Goal: Find specific page/section: Find specific page/section

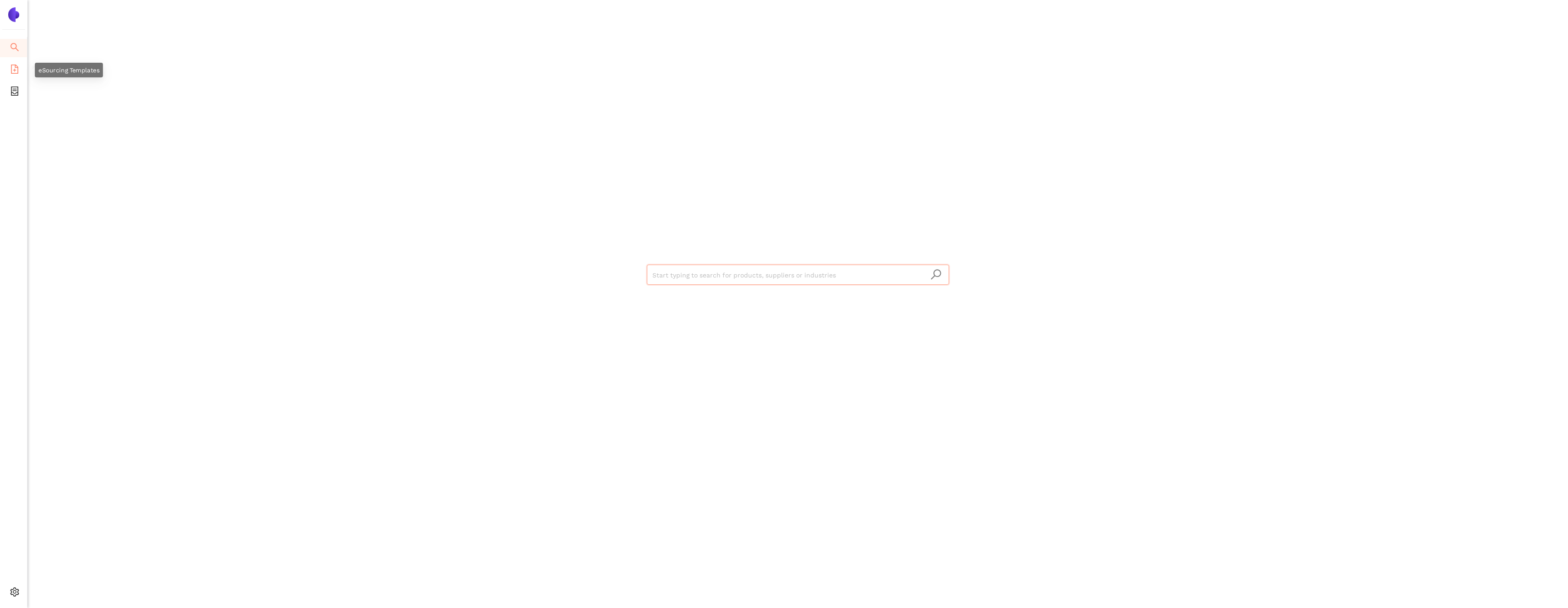
click at [16, 68] on icon "file-add" at bounding box center [14, 69] width 9 height 9
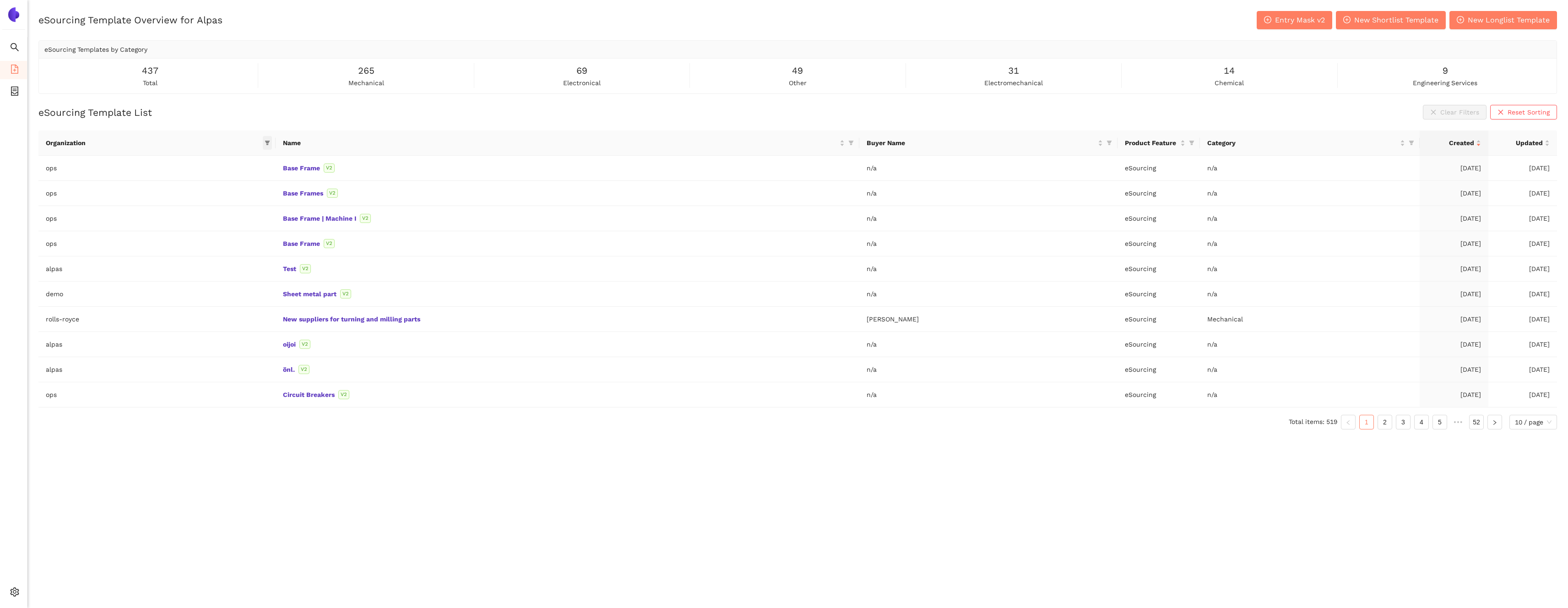
click at [268, 138] on span at bounding box center [268, 143] width 9 height 14
click at [242, 157] on input "text" at bounding box center [236, 162] width 75 height 10
type input "zeis"
click at [256, 179] on span "zeiss" at bounding box center [227, 182] width 80 height 10
checkbox input "true"
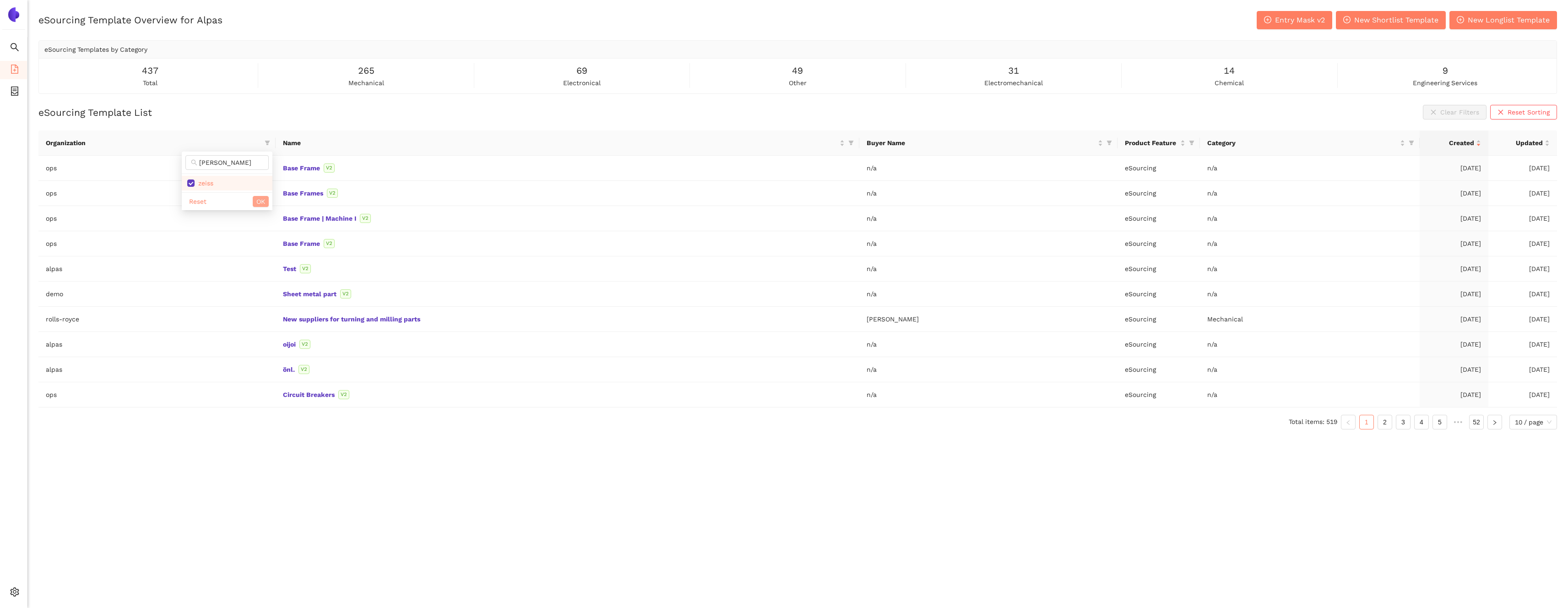
click at [257, 200] on span "OK" at bounding box center [260, 201] width 8 height 10
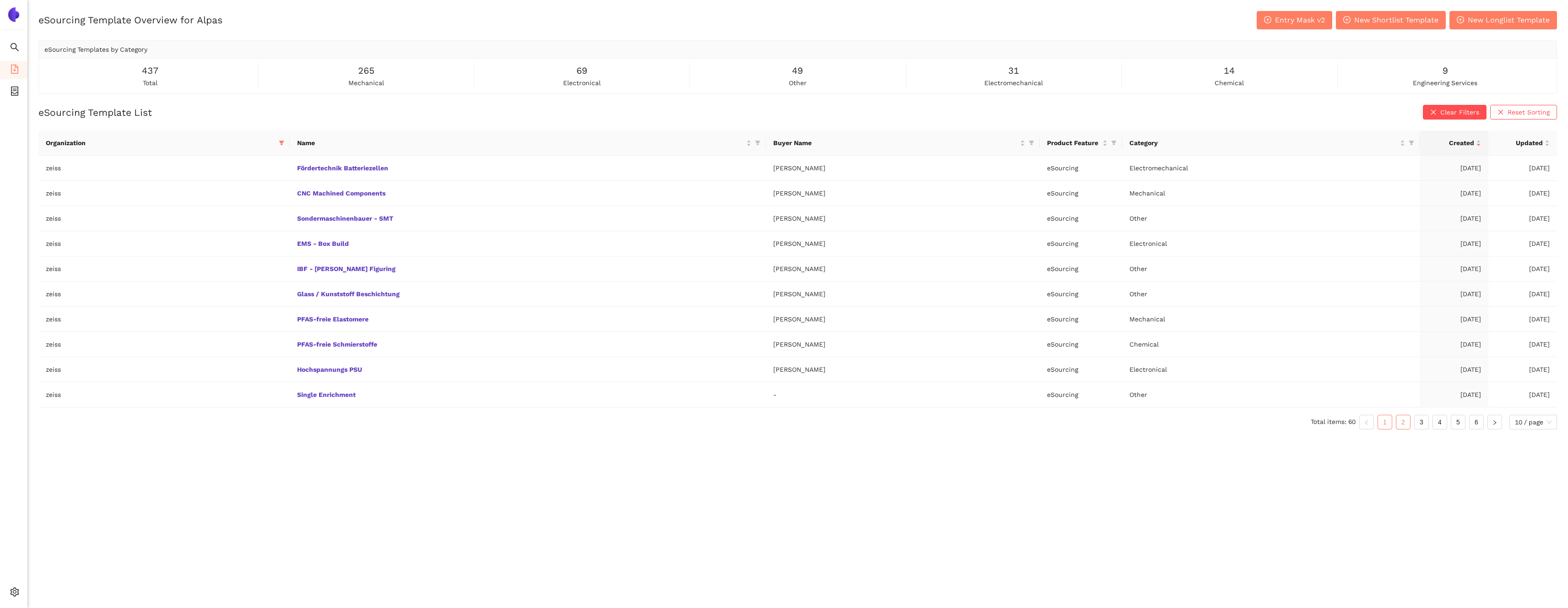
click at [1397, 423] on link "2" at bounding box center [1403, 422] width 14 height 14
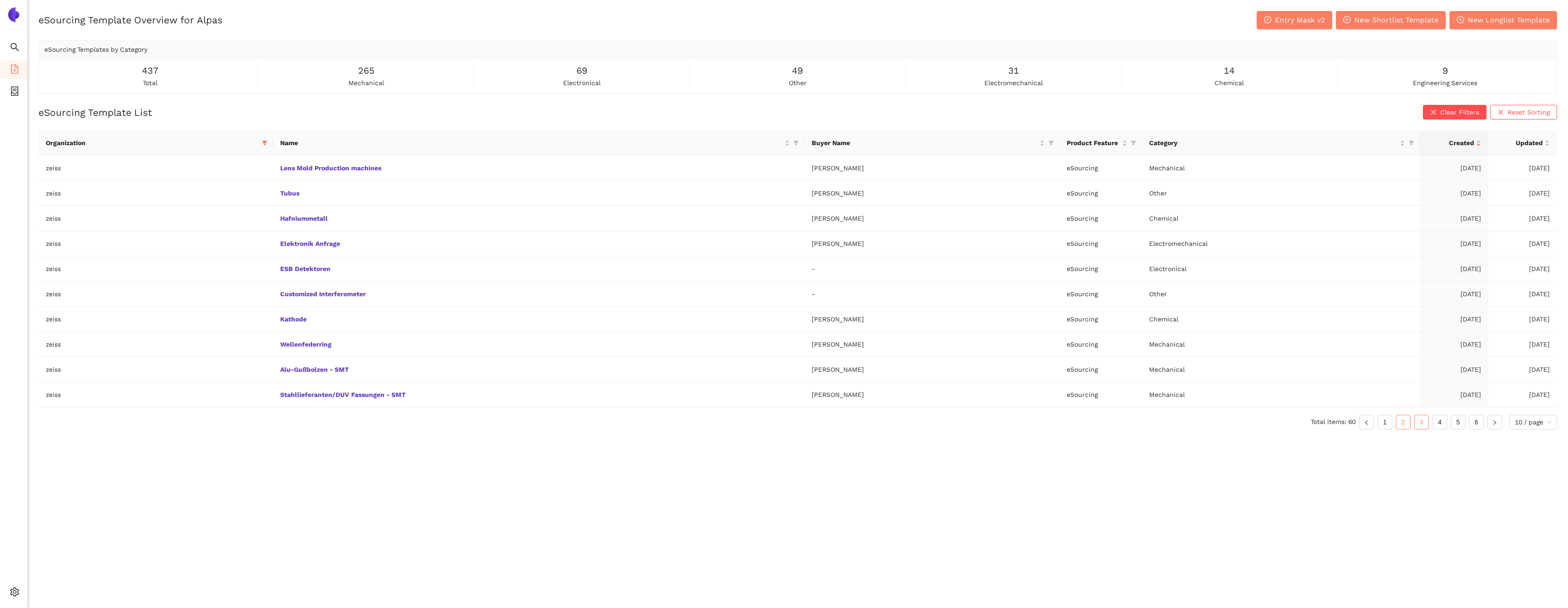
click at [1416, 418] on link "3" at bounding box center [1421, 422] width 14 height 14
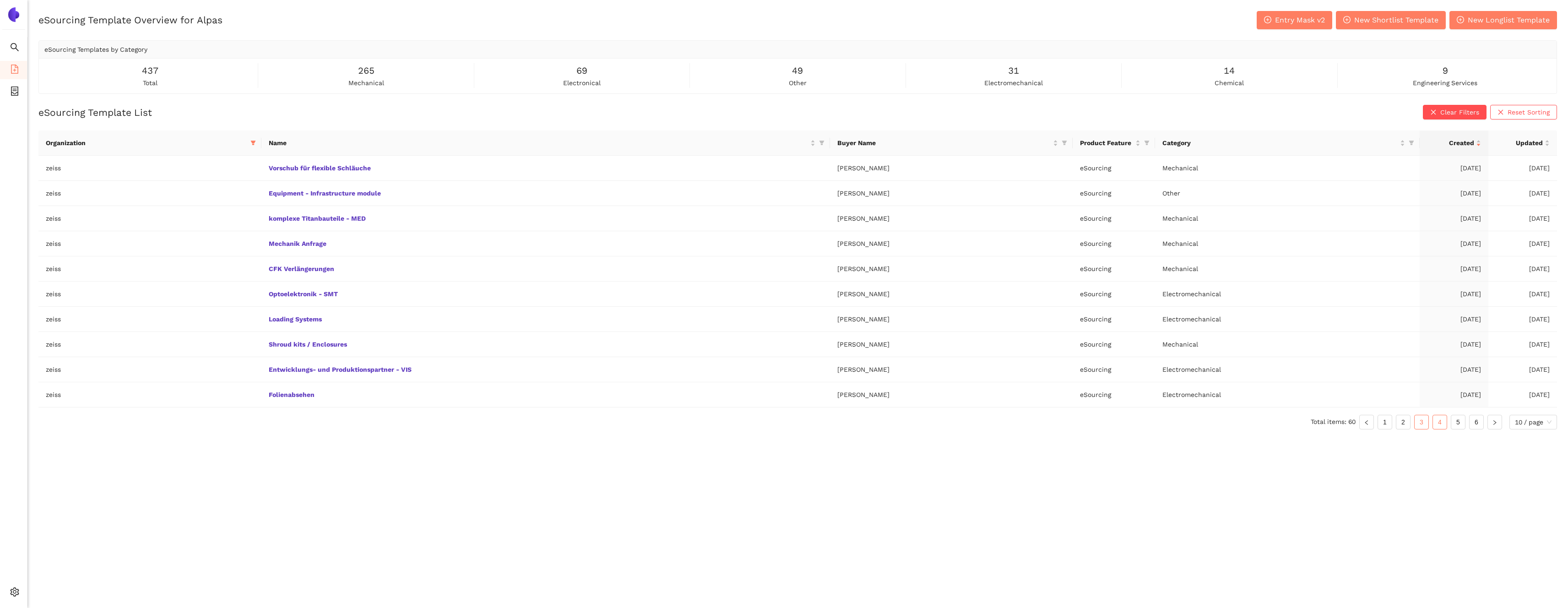
click at [1440, 418] on link "4" at bounding box center [1439, 422] width 14 height 14
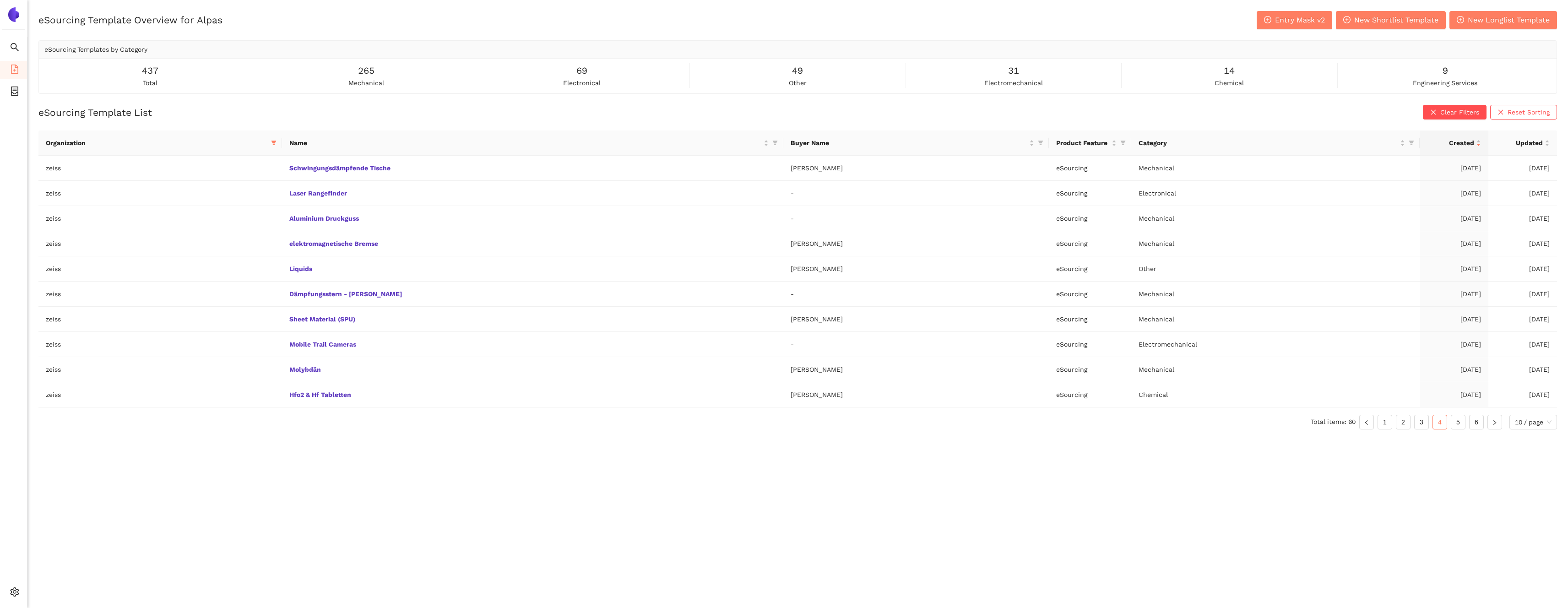
click at [1449, 419] on ul "Total items: 60 1 2 3 4 5 6 10 / page" at bounding box center [798, 421] width 1519 height 14
click at [1456, 420] on link "5" at bounding box center [1458, 422] width 14 height 14
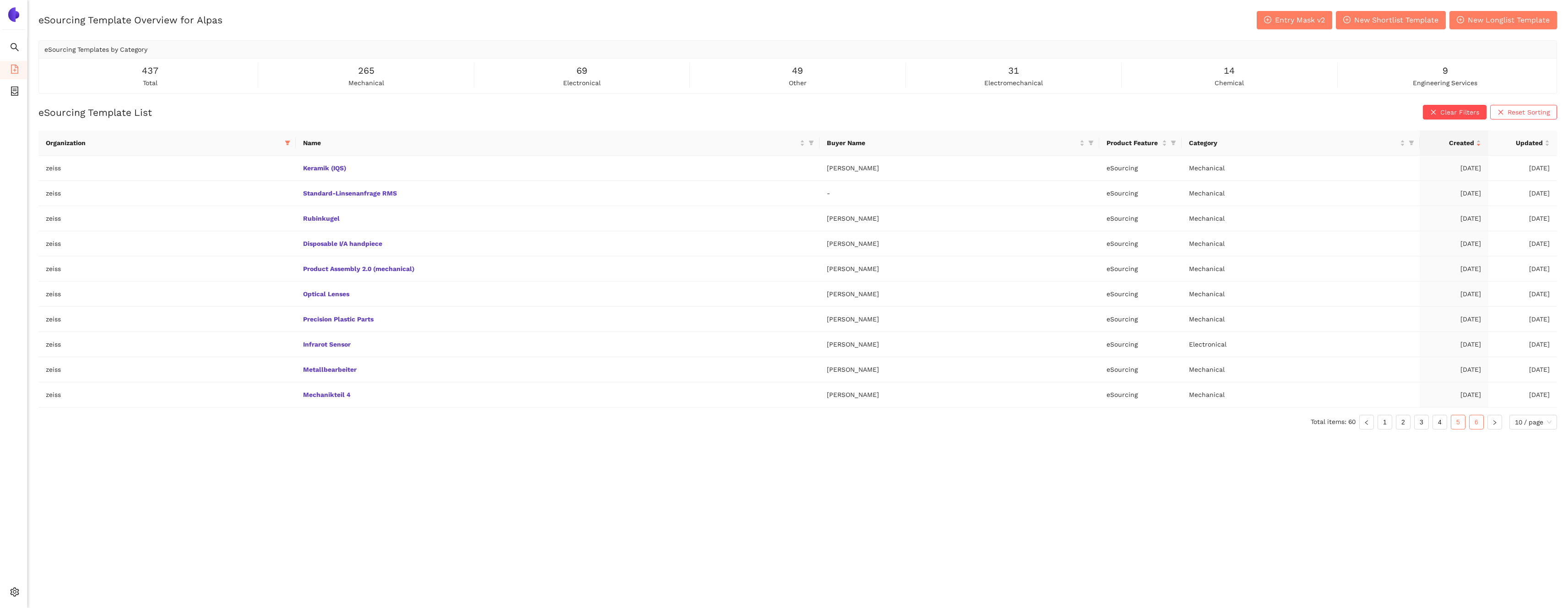
click at [1471, 420] on link "6" at bounding box center [1477, 422] width 14 height 14
click at [1385, 427] on link "1" at bounding box center [1385, 422] width 14 height 14
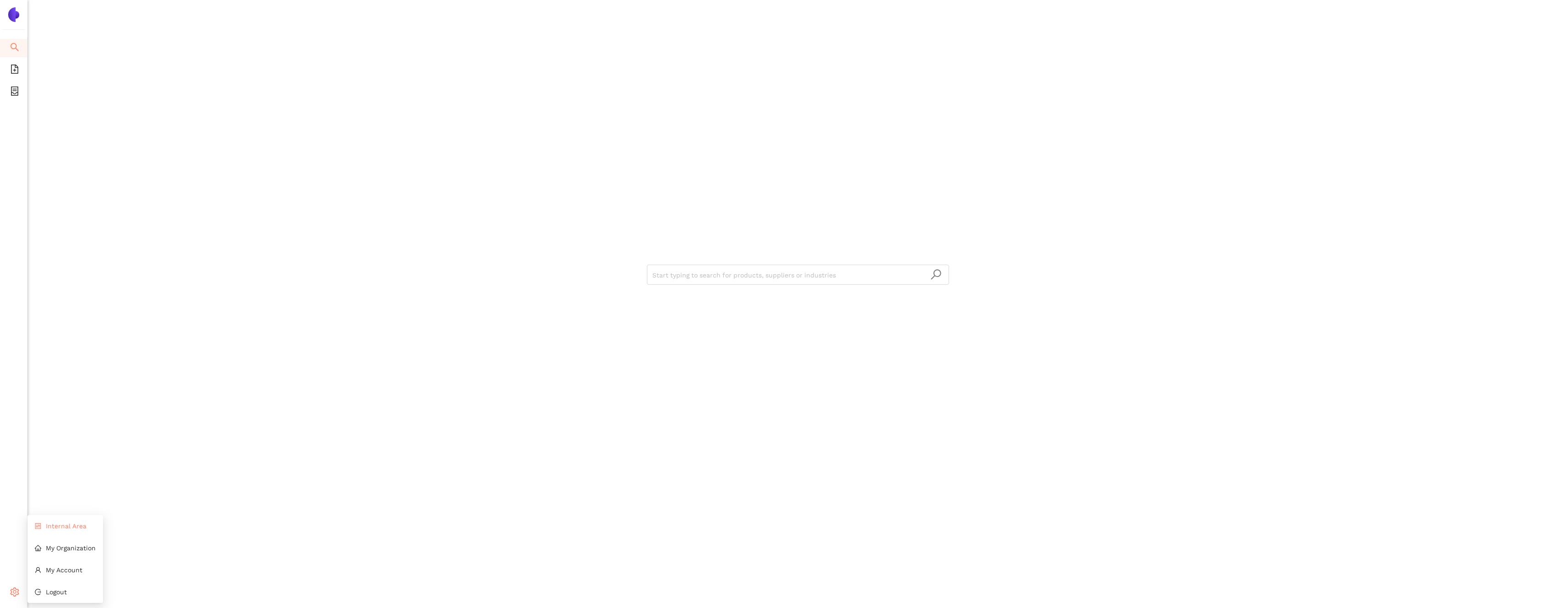
click at [71, 521] on li "Internal Area" at bounding box center [65, 526] width 75 height 18
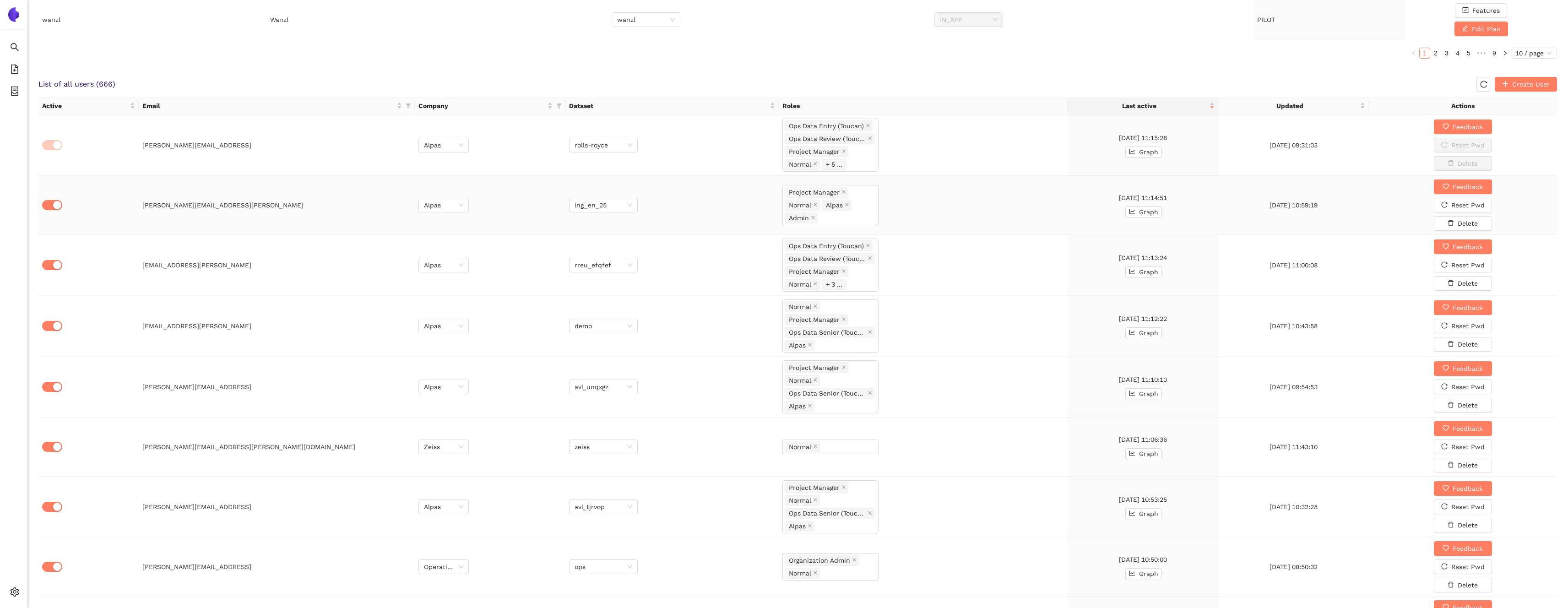
scroll to position [540, 0]
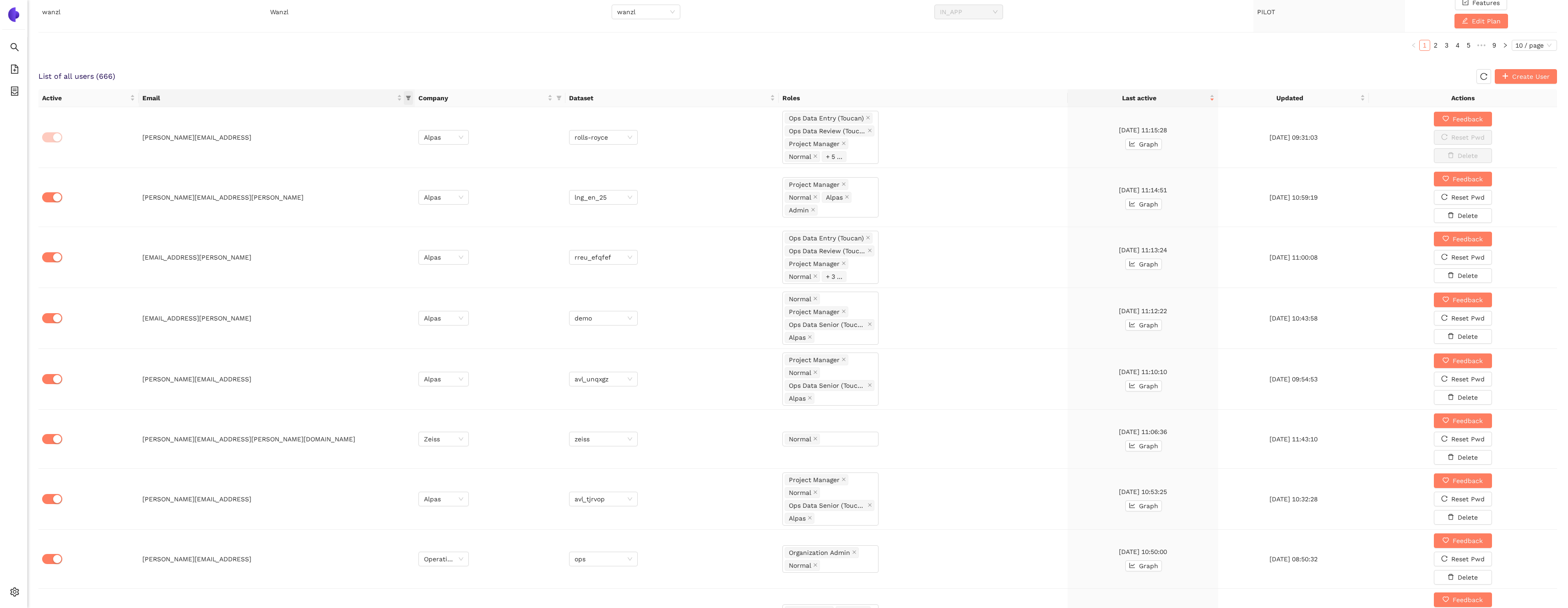
click at [408, 98] on icon "filter" at bounding box center [408, 98] width 5 height 5
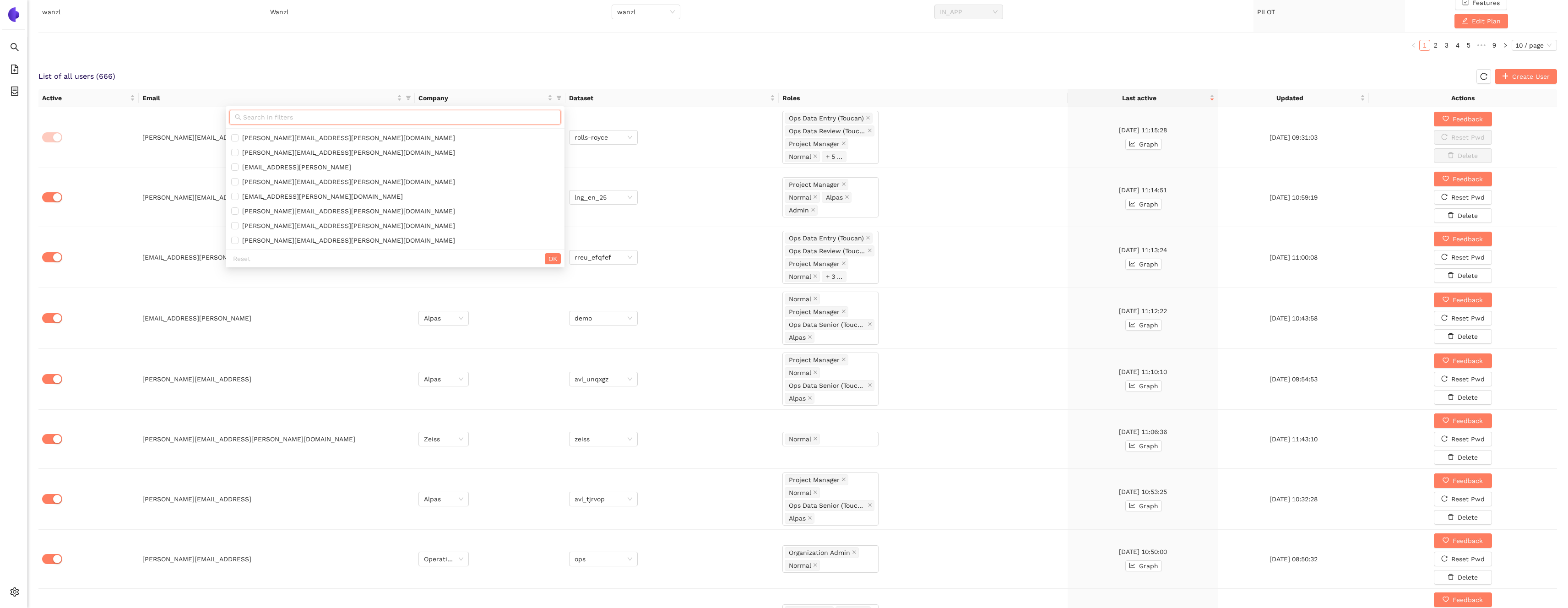
click at [357, 116] on input "text" at bounding box center [399, 117] width 313 height 10
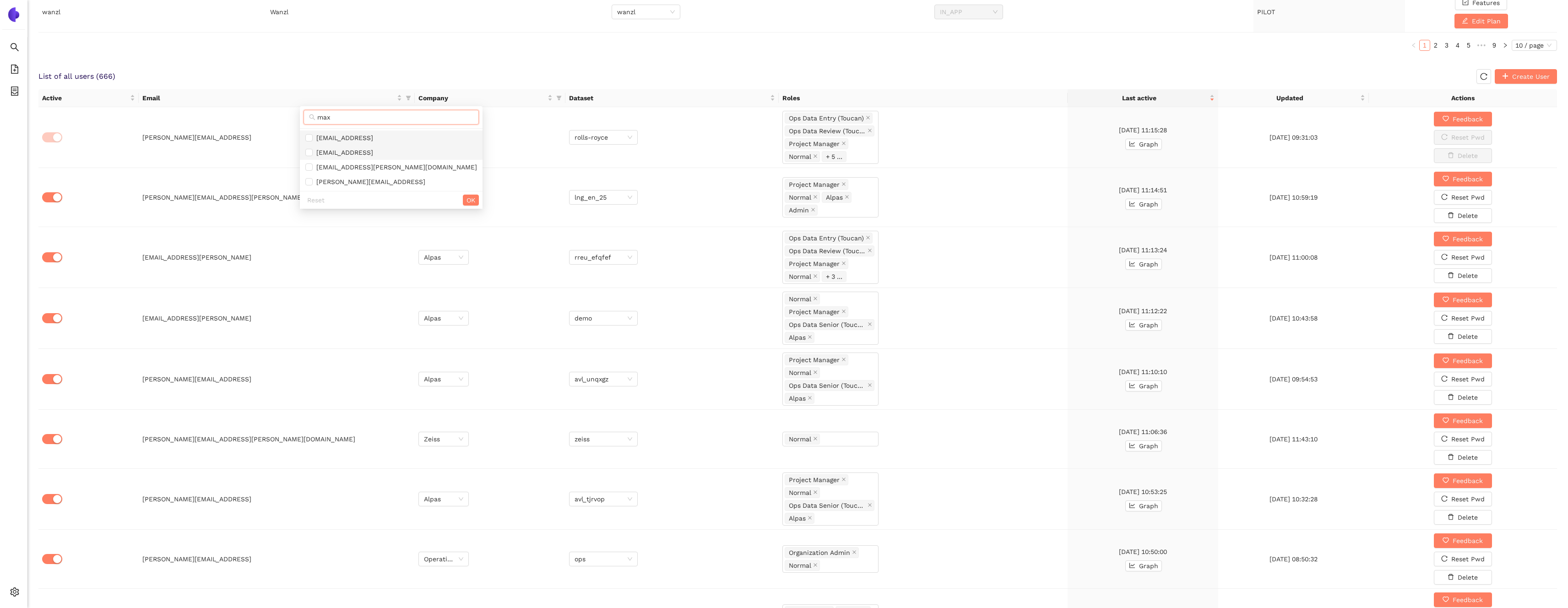
type input "max"
click at [360, 152] on span "[EMAIL_ADDRESS]" at bounding box center [392, 152] width 172 height 10
checkbox input "true"
click at [467, 203] on span "OK" at bounding box center [471, 199] width 8 height 10
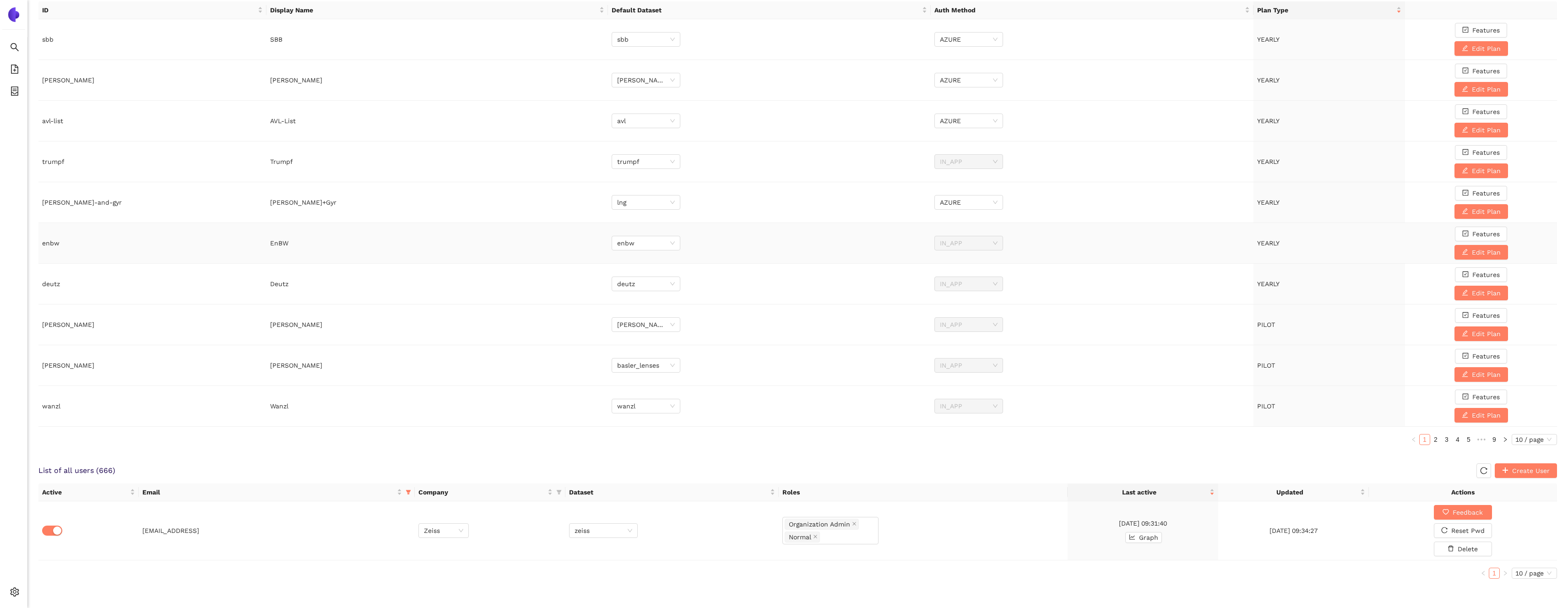
scroll to position [147, 0]
